Goal: Information Seeking & Learning: Learn about a topic

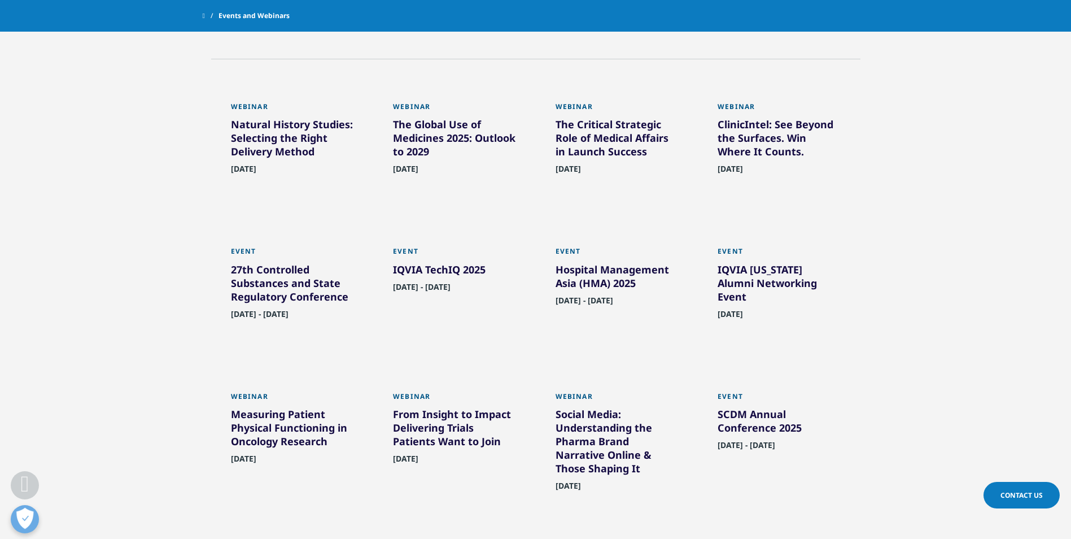
scroll to position [564, 0]
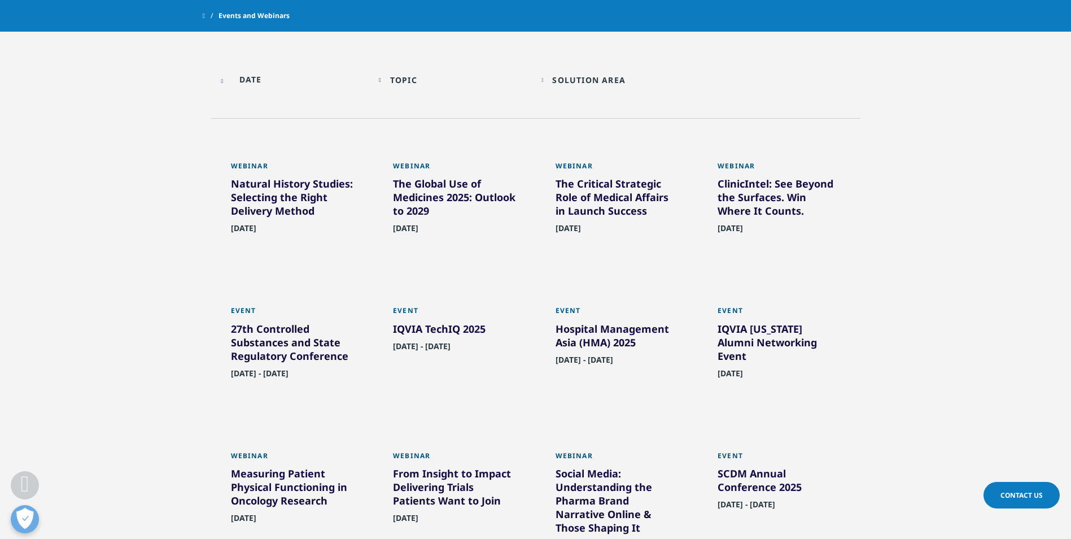
click at [423, 326] on div "IQVIA TechIQ 2025" at bounding box center [454, 331] width 123 height 18
click at [400, 325] on div "IQVIA TechIQ 2025" at bounding box center [454, 331] width 123 height 18
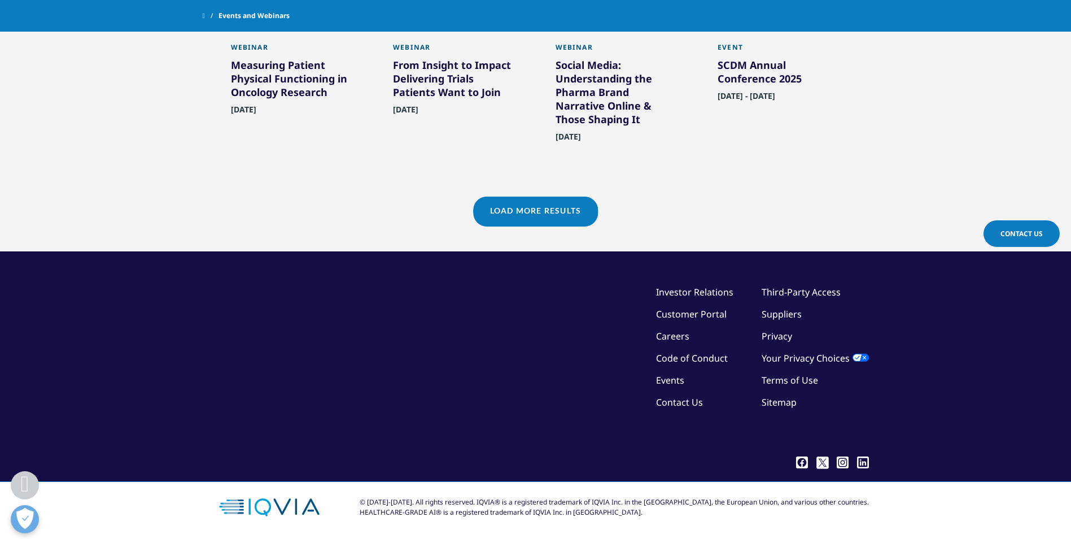
scroll to position [988, 0]
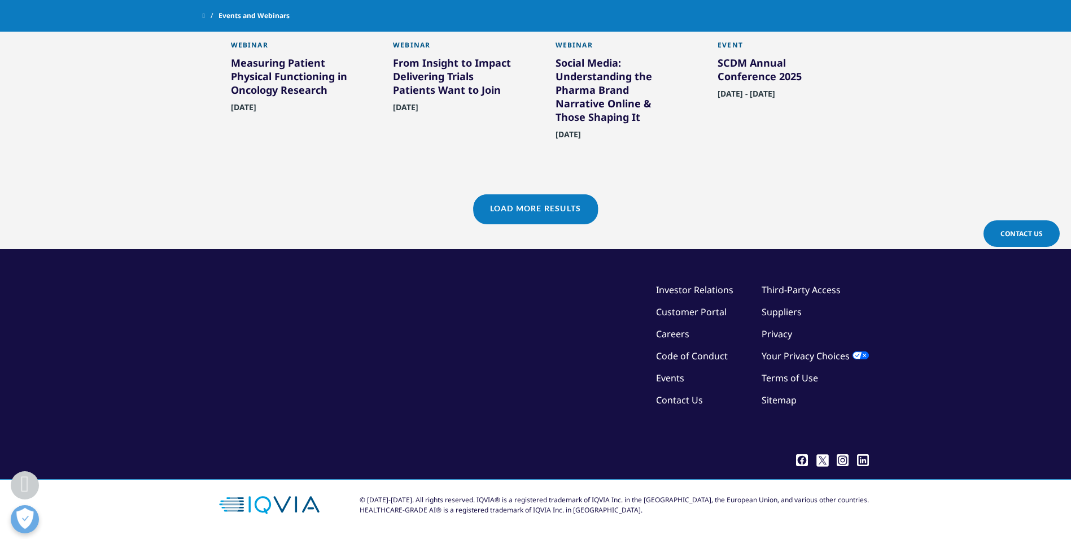
click at [535, 212] on link "Load More Results" at bounding box center [535, 208] width 125 height 28
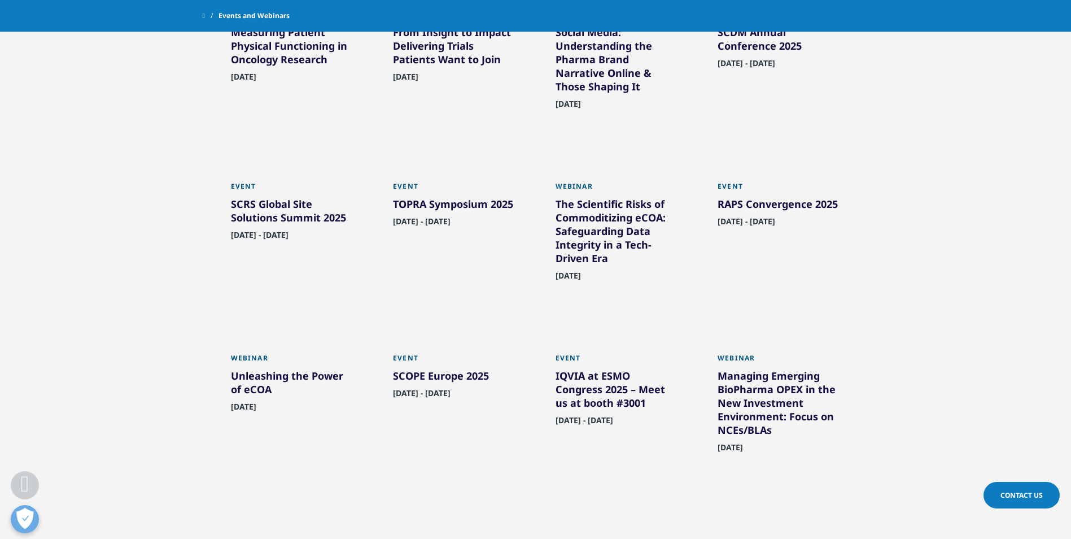
scroll to position [1025, 0]
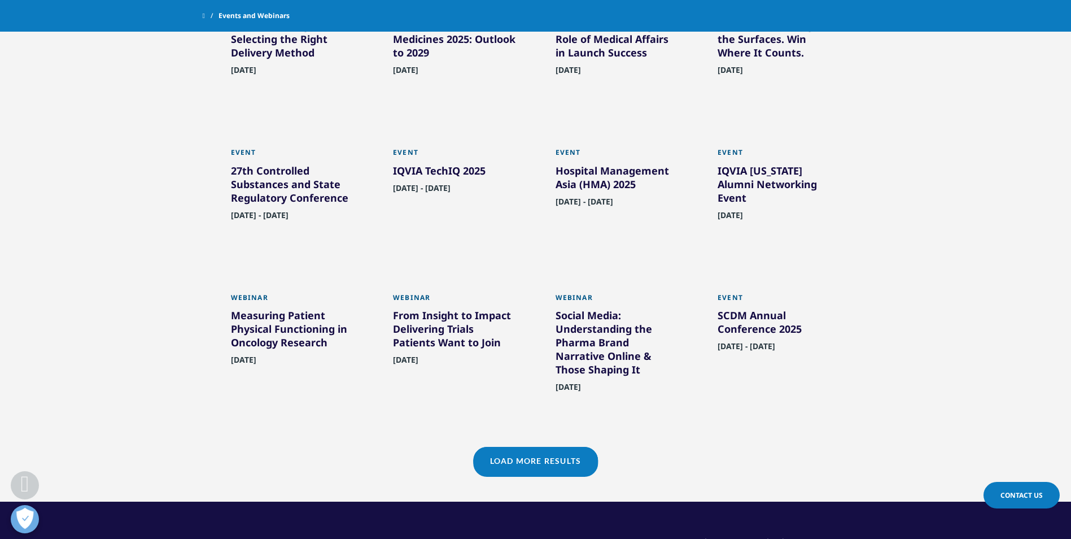
scroll to position [725, 0]
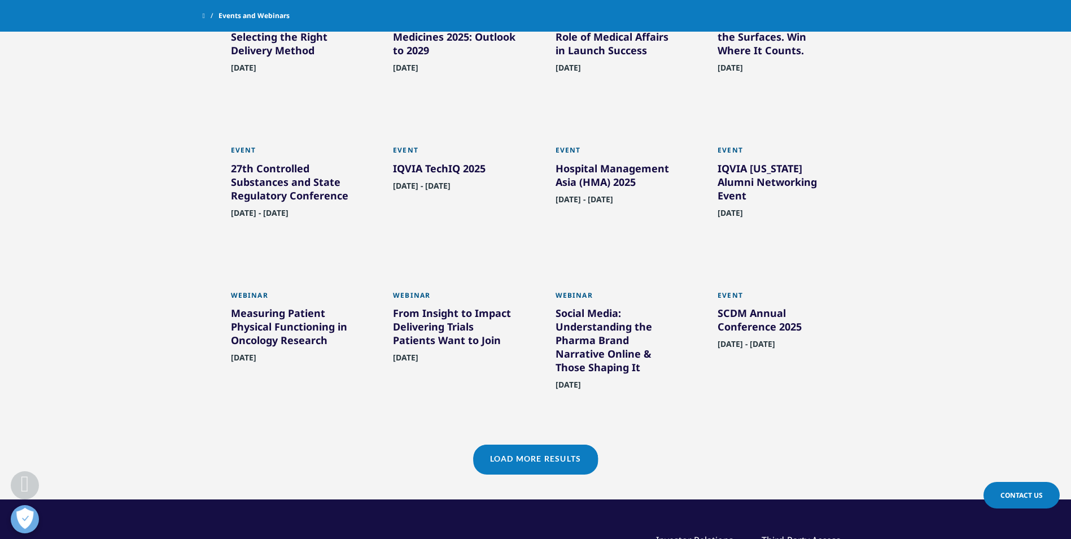
click at [538, 463] on link "Load More Results" at bounding box center [535, 458] width 125 height 28
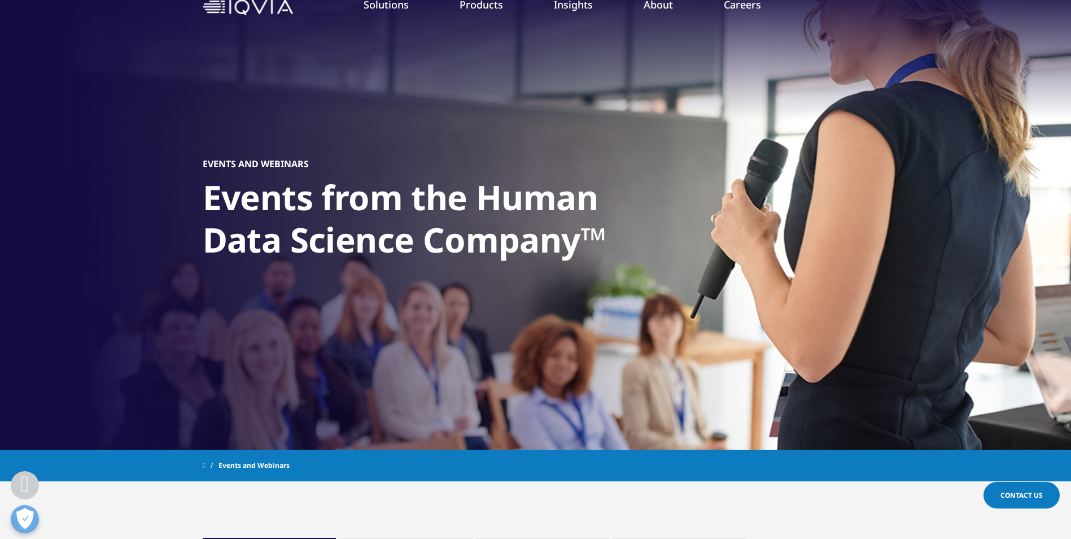
scroll to position [0, 0]
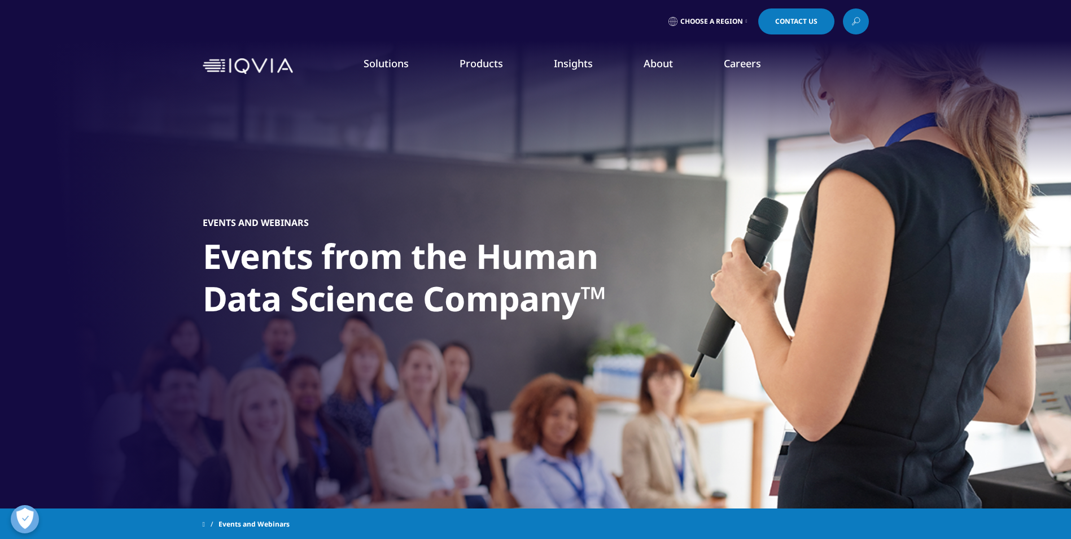
click at [731, 17] on span "Choose a Region" at bounding box center [711, 21] width 63 height 9
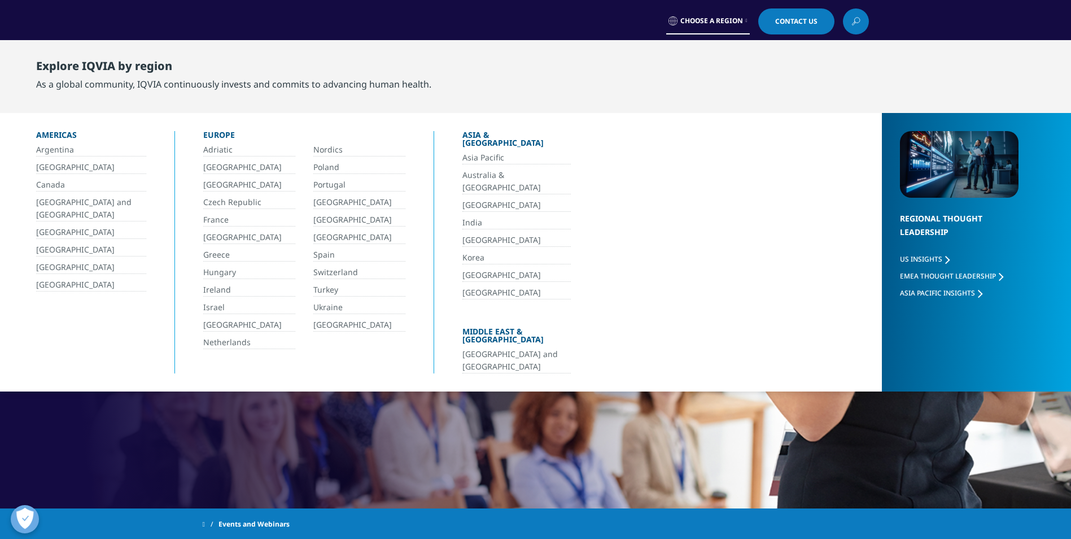
click at [63, 281] on link "[GEOGRAPHIC_DATA]" at bounding box center [91, 284] width 110 height 13
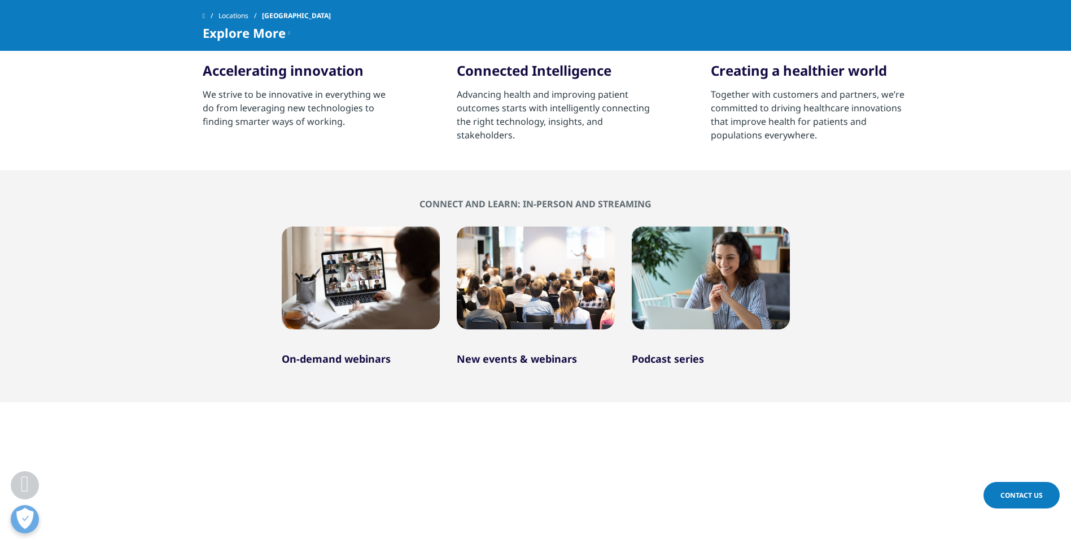
scroll to position [734, 0]
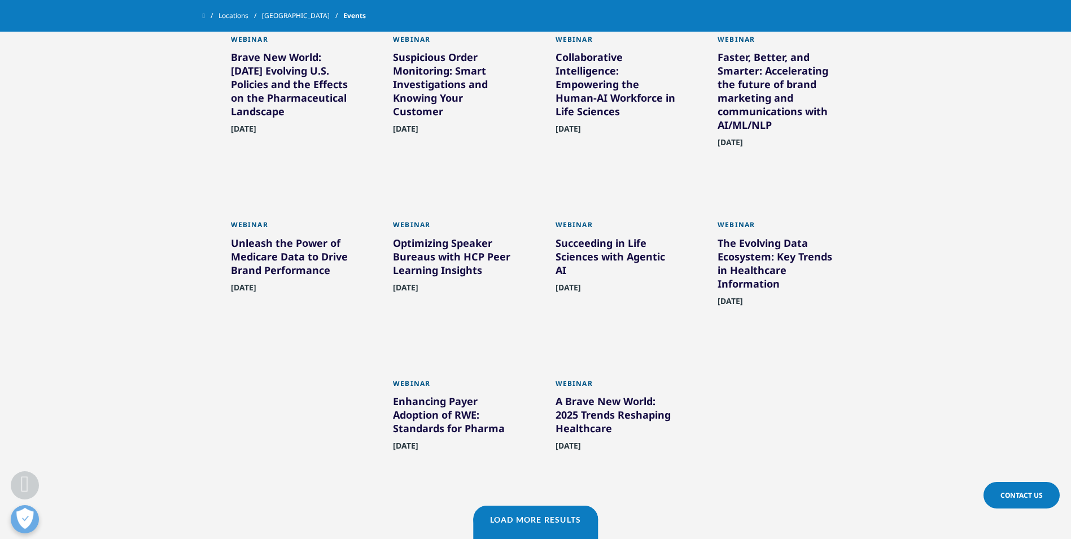
scroll to position [395, 0]
